Goal: Information Seeking & Learning: Learn about a topic

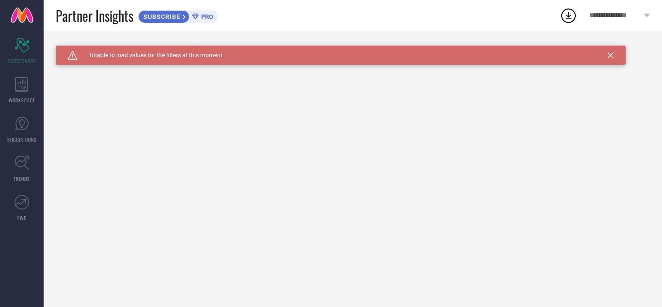
click at [609, 55] on icon at bounding box center [610, 55] width 6 height 6
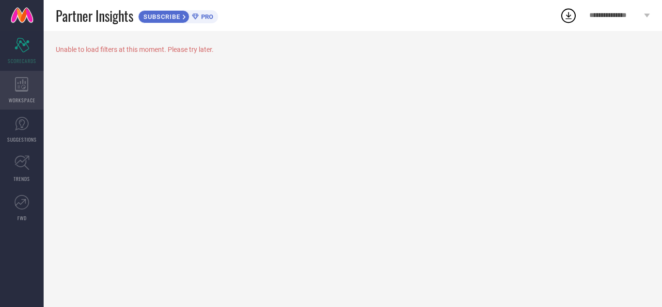
click at [15, 96] on span "WORKSPACE" at bounding box center [22, 99] width 27 height 7
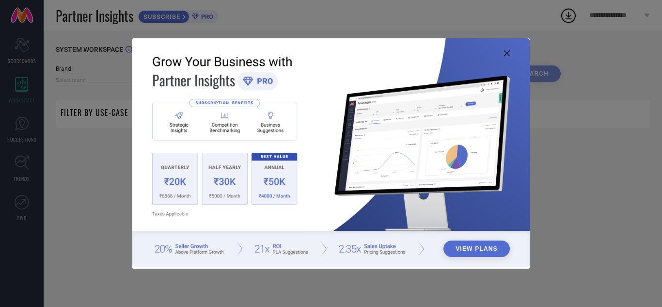
type input "1 STOP FASHION"
type input "All"
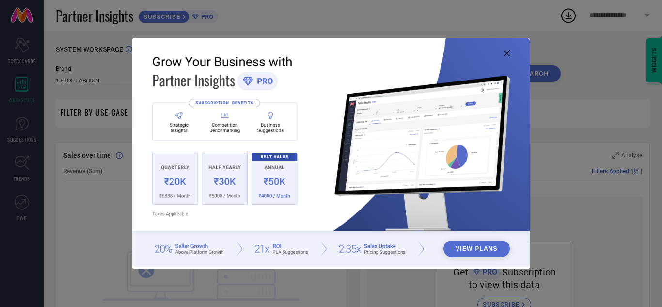
click at [507, 53] on icon at bounding box center [507, 53] width 6 height 6
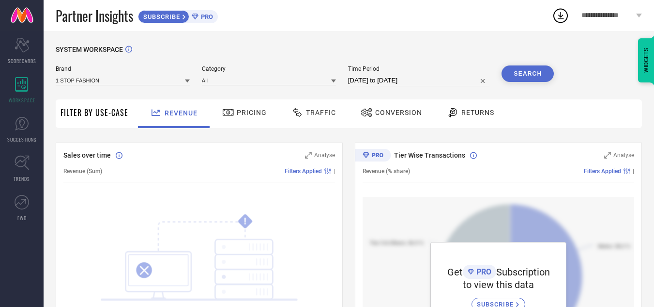
click at [253, 105] on div "Pricing" at bounding box center [244, 112] width 49 height 16
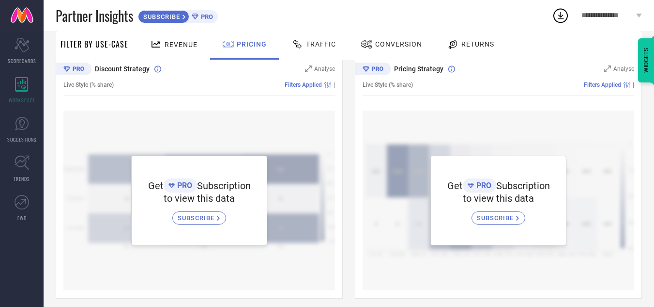
scroll to position [97, 0]
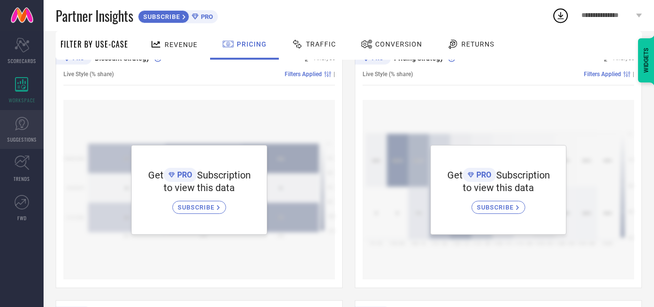
click at [22, 143] on link "SUGGESTIONS" at bounding box center [22, 129] width 44 height 39
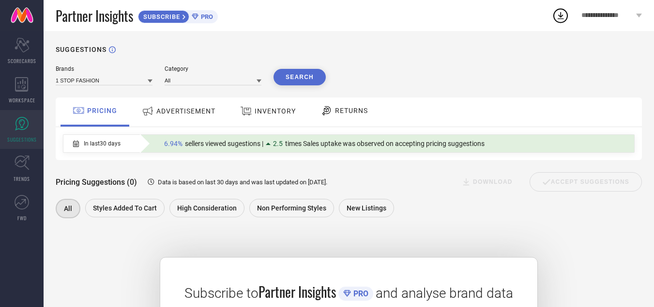
click at [194, 105] on div "ADVERTISEMENT" at bounding box center [178, 110] width 78 height 17
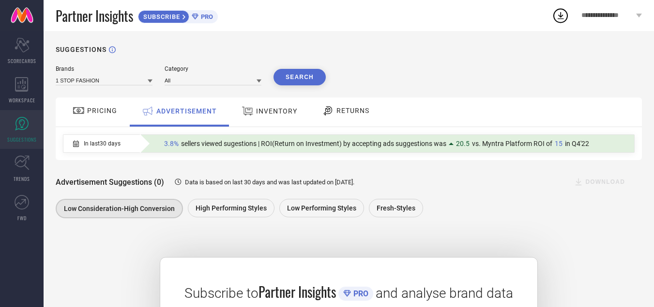
click at [562, 16] on icon at bounding box center [561, 15] width 6 height 7
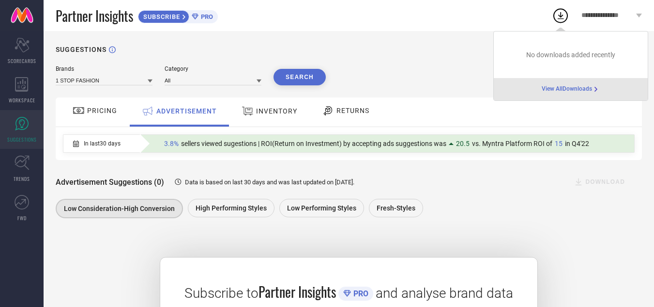
click at [369, 62] on div "SUGGESTIONS Brands 1 STOP FASHION Category All Search PRICING ADVERTISEMENT INV…" at bounding box center [349, 248] width 611 height 435
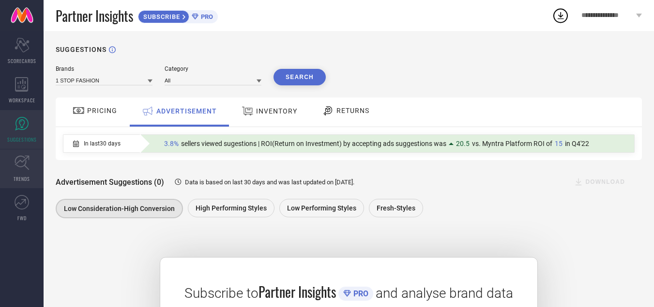
click at [18, 172] on link "TRENDS" at bounding box center [22, 168] width 44 height 39
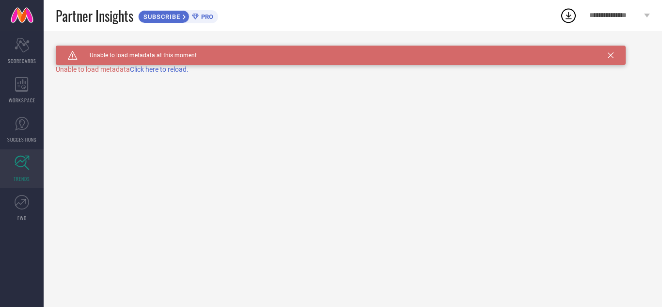
click at [153, 69] on span "Click here to reload." at bounding box center [159, 69] width 59 height 8
click at [18, 202] on icon at bounding box center [20, 202] width 11 height 7
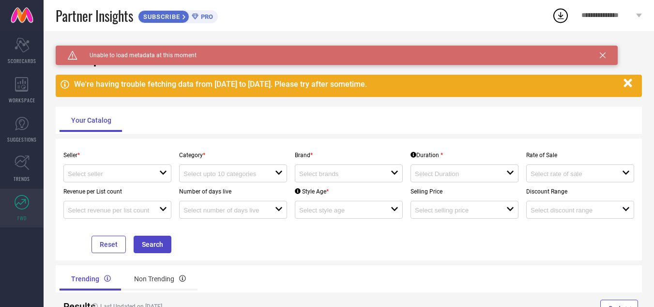
click at [628, 83] on icon "button" at bounding box center [628, 83] width 8 height 8
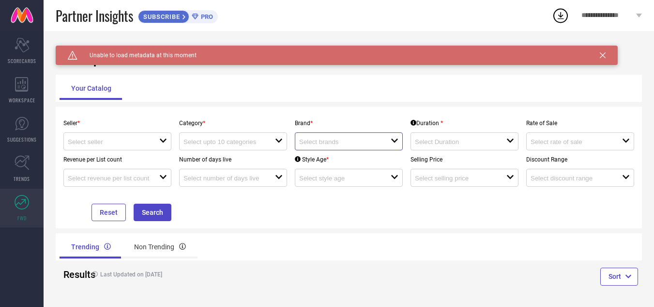
click at [334, 140] on input at bounding box center [340, 141] width 82 height 7
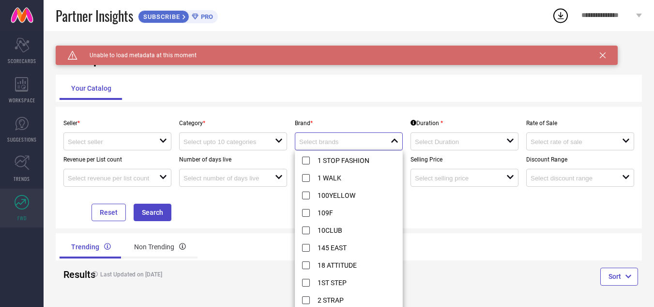
click at [334, 140] on input at bounding box center [340, 141] width 82 height 7
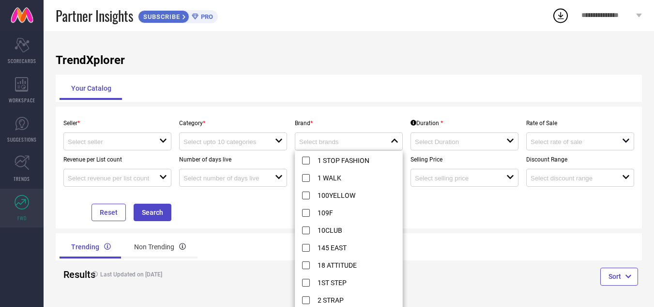
click at [365, 111] on div "Seller * open Category * open Brand * close Duration * open Rate of Sale open R…" at bounding box center [349, 168] width 587 height 122
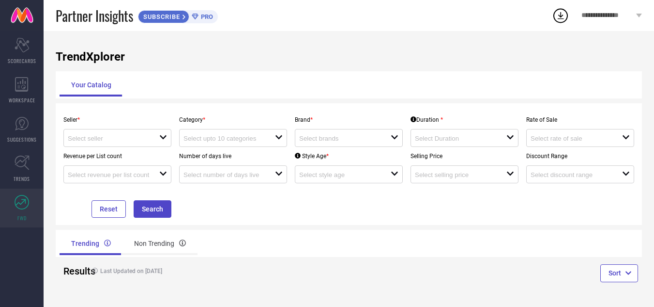
scroll to position [4, 0]
click at [164, 247] on div "Non Trending" at bounding box center [160, 242] width 75 height 23
click at [18, 14] on link at bounding box center [22, 15] width 44 height 31
